Goal: Navigation & Orientation: Find specific page/section

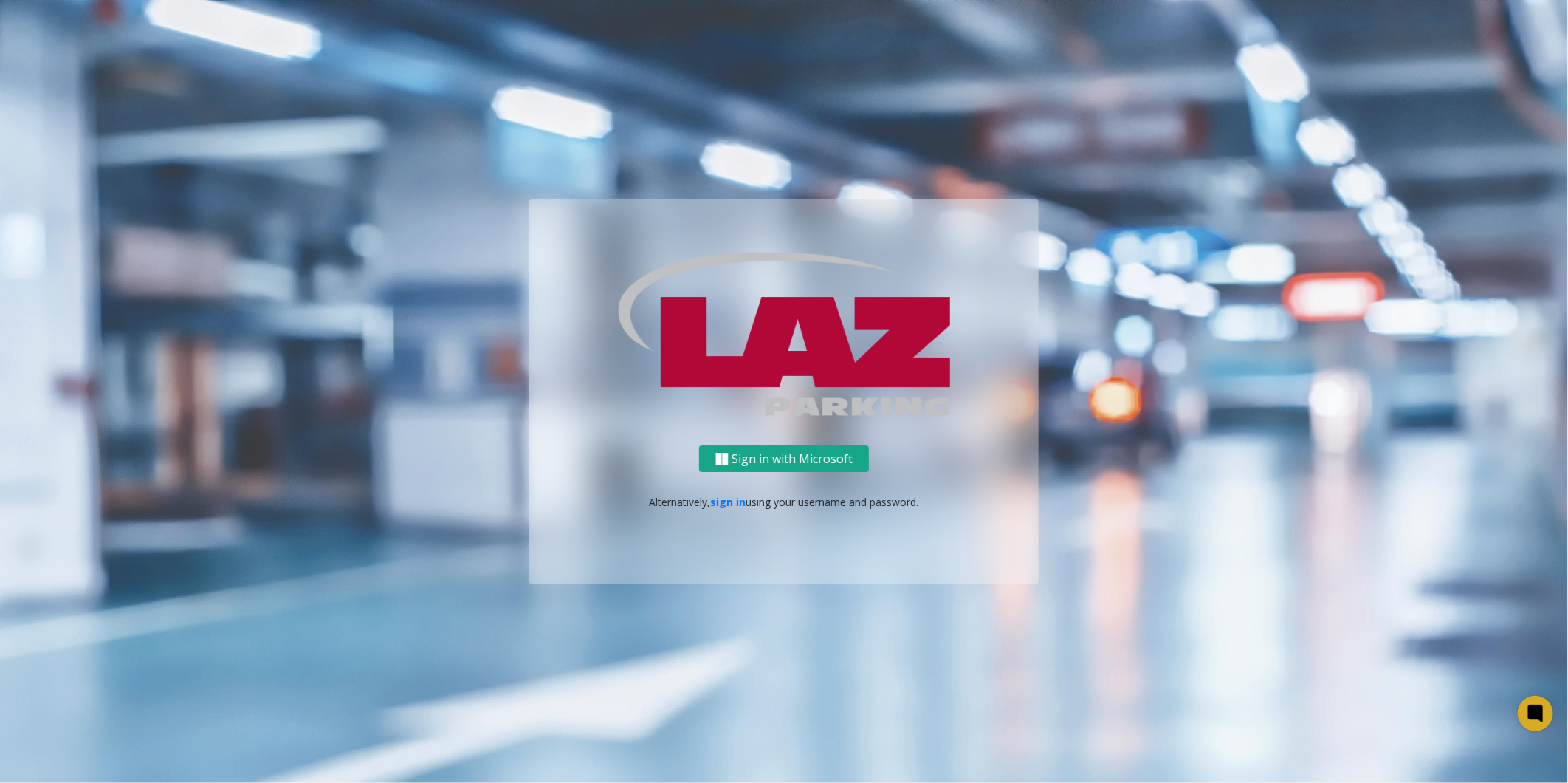
drag, startPoint x: 765, startPoint y: 467, endPoint x: 817, endPoint y: 425, distance: 66.8
click at [769, 467] on button "Sign in with Microsoft" at bounding box center [784, 458] width 170 height 27
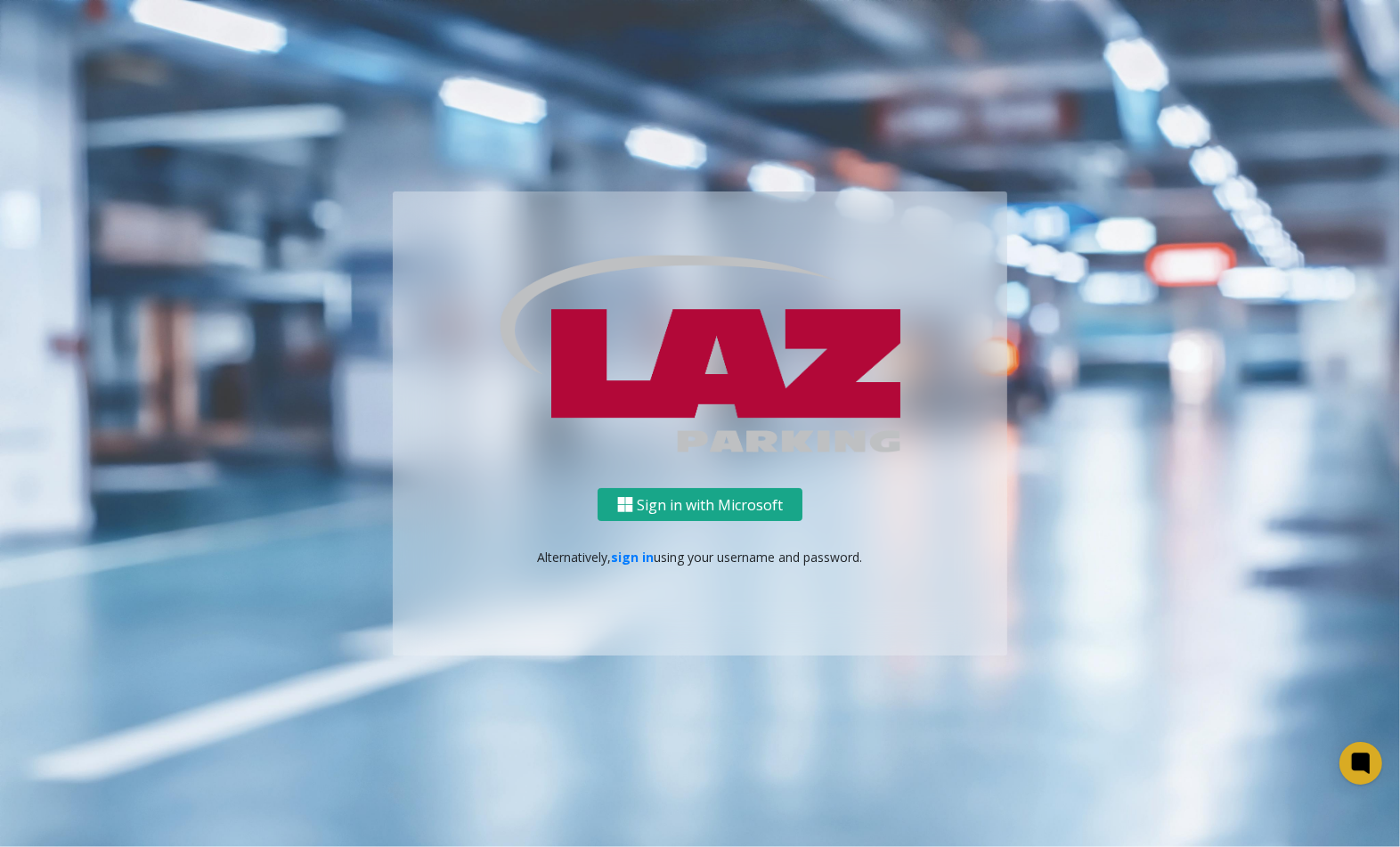
click at [645, 514] on button "Sign in with Microsoft" at bounding box center [700, 504] width 205 height 33
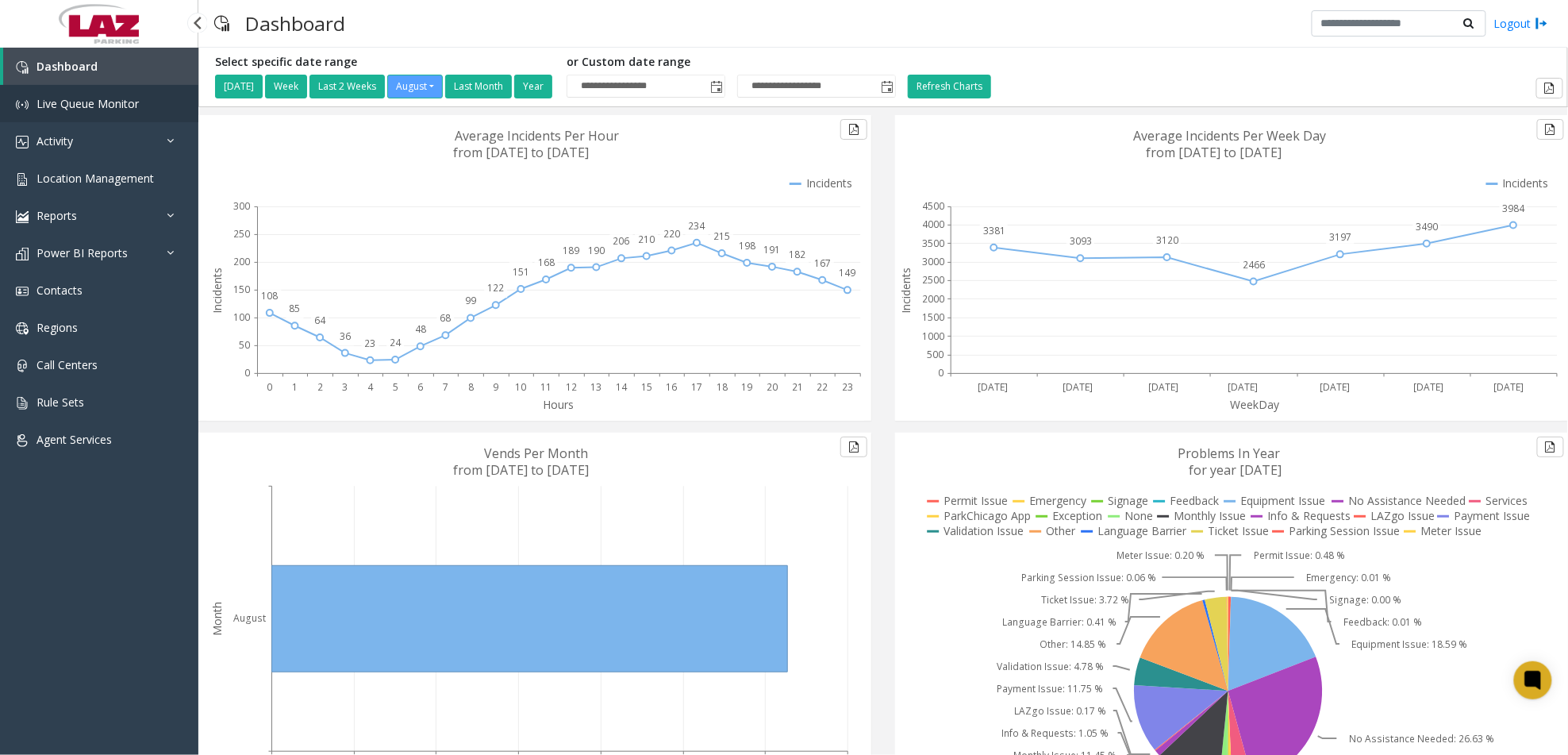
click at [91, 99] on span "Live Queue Monitor" at bounding box center [88, 103] width 103 height 15
